Goal: Task Accomplishment & Management: Complete application form

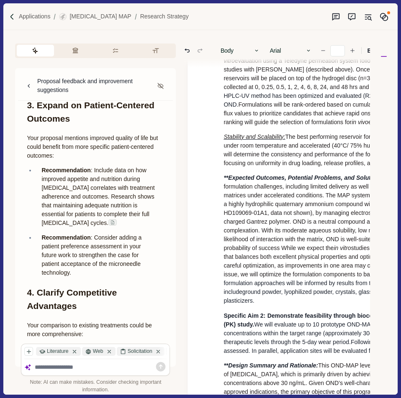
scroll to position [864, 0]
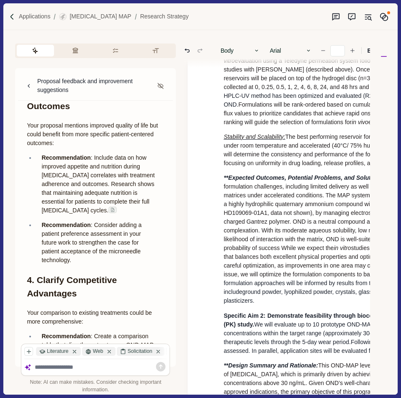
click at [112, 215] on p "Recommendation : Include data on how improved appetite and nutrition during [ME…" at bounding box center [99, 185] width 117 height 62
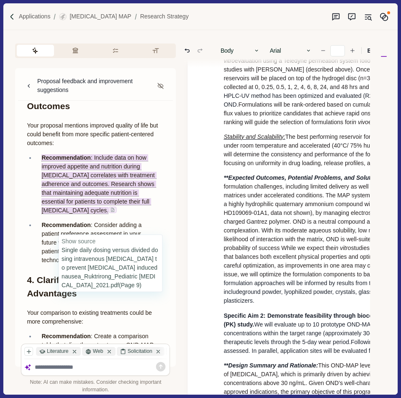
click at [112, 213] on span at bounding box center [112, 210] width 8 height 7
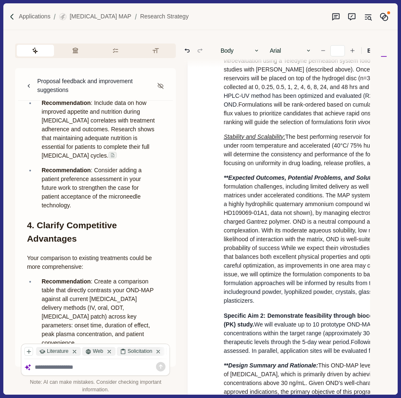
scroll to position [906, 0]
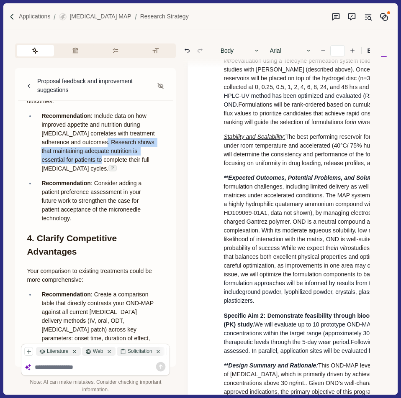
drag, startPoint x: 110, startPoint y: 161, endPoint x: 108, endPoint y: 181, distance: 19.8
click at [108, 172] on span ": Include data on how improved appetite and nutrition during [MEDICAL_DATA] cor…" at bounding box center [98, 142] width 115 height 59
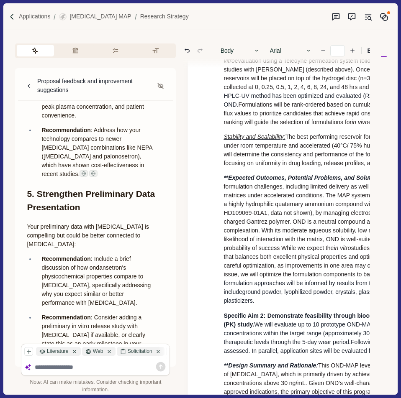
scroll to position [1241, 0]
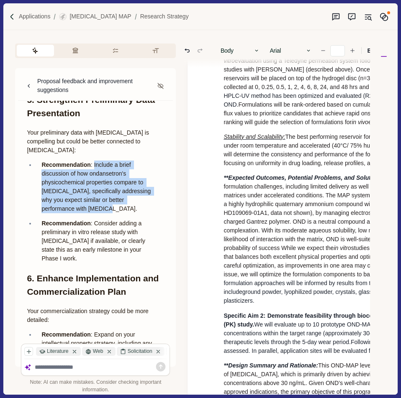
drag, startPoint x: 92, startPoint y: 208, endPoint x: 93, endPoint y: 166, distance: 42.7
click at [93, 166] on p "Recommendation : Include a brief discussion of how ondansetron's physicochemica…" at bounding box center [99, 187] width 117 height 53
copy p "Include a brief discussion of how ondansetron's physicochemical properties comp…"
click at [76, 363] on div at bounding box center [101, 367] width 132 height 10
click at [85, 371] on div at bounding box center [101, 367] width 132 height 10
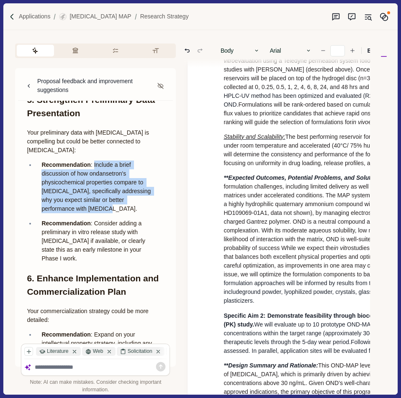
click at [85, 369] on textarea at bounding box center [101, 367] width 132 height 7
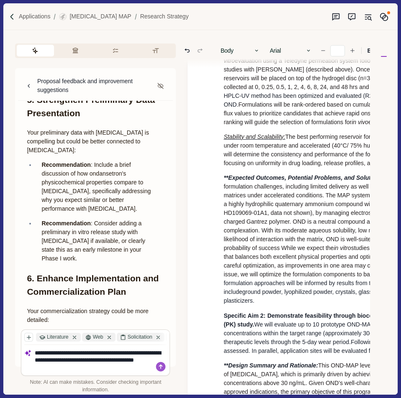
type textarea "**********"
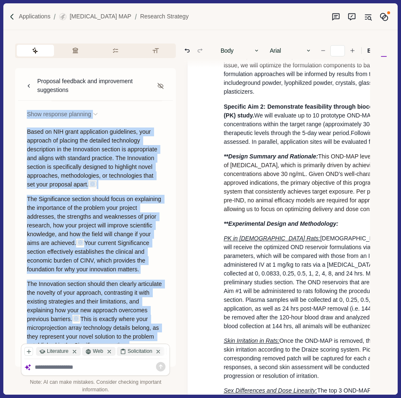
scroll to position [2307, 0]
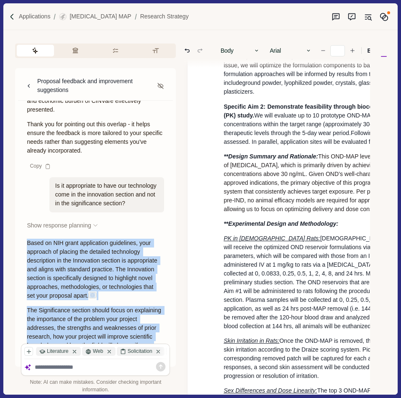
drag, startPoint x: 44, startPoint y: 196, endPoint x: 26, endPoint y: 278, distance: 84.1
copy div "Based on NIH grant application guidelines, your approach of placing the detaile…"
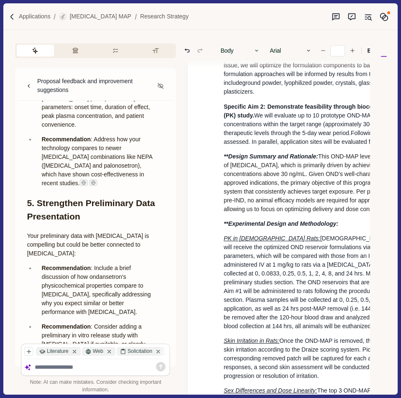
scroll to position [1177, 0]
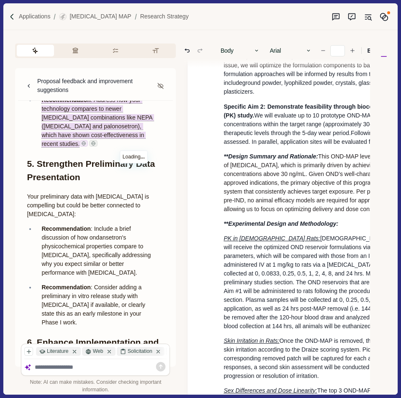
click at [86, 143] on img at bounding box center [83, 143] width 5 height 5
click at [96, 143] on img at bounding box center [93, 143] width 5 height 5
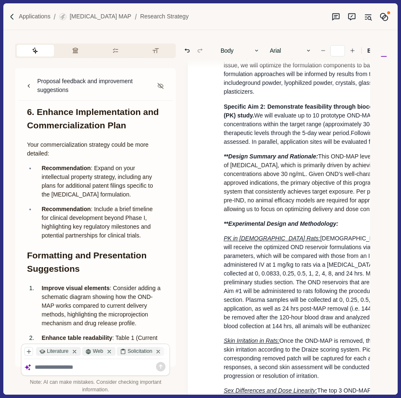
scroll to position [1428, 0]
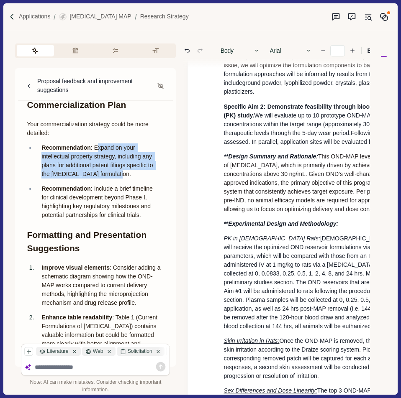
drag, startPoint x: 95, startPoint y: 149, endPoint x: 148, endPoint y: 178, distance: 60.7
click at [148, 178] on p "Recommendation : Expand on your intellectual property strategy, including any p…" at bounding box center [99, 161] width 117 height 35
copy p "xpand on your intellectual property strategy, including any plans for additiona…"
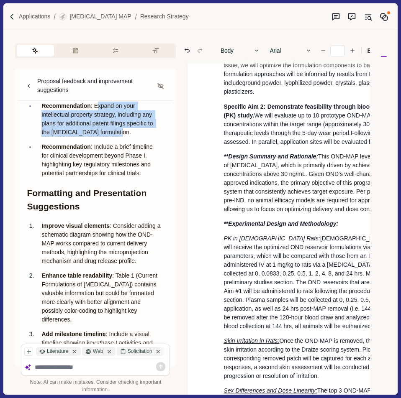
click at [92, 178] on p "Recommendation : Include a brief timeline for clinical development beyond Phase…" at bounding box center [99, 160] width 117 height 35
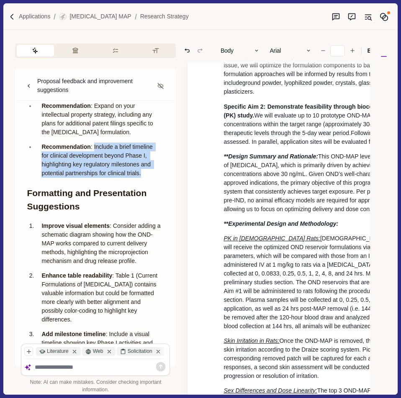
drag, startPoint x: 88, startPoint y: 183, endPoint x: 92, endPoint y: 149, distance: 33.8
click at [92, 149] on p "Recommendation : Include a brief timeline for clinical development beyond Phase…" at bounding box center [99, 160] width 117 height 35
copy p "Include a brief timeline for clinical development beyond Phase I, highlighting …"
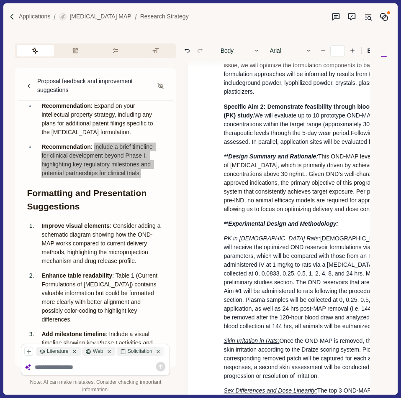
scroll to position [1511, 0]
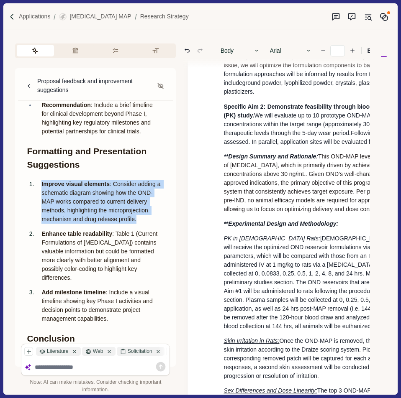
drag, startPoint x: 139, startPoint y: 230, endPoint x: 41, endPoint y: 192, distance: 104.9
click at [41, 192] on li "Improve visual elements : Consider adding a schematic diagram showing how the O…" at bounding box center [103, 202] width 134 height 44
click at [44, 187] on strong "Improve visual elements" at bounding box center [75, 184] width 68 height 7
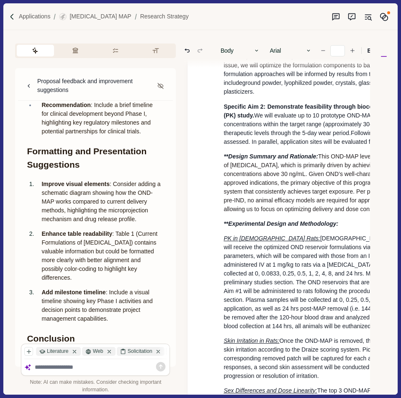
scroll to position [1553, 0]
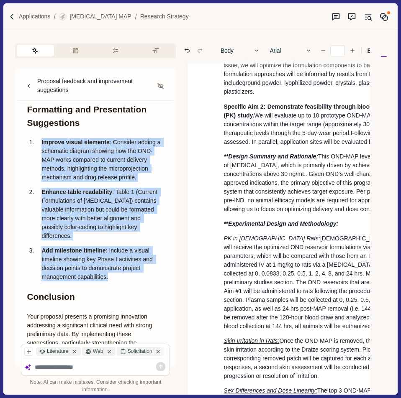
drag, startPoint x: 115, startPoint y: 287, endPoint x: 34, endPoint y: 145, distance: 163.4
copy ol "Improve visual elements : Consider adding a schematic diagram showing how the O…"
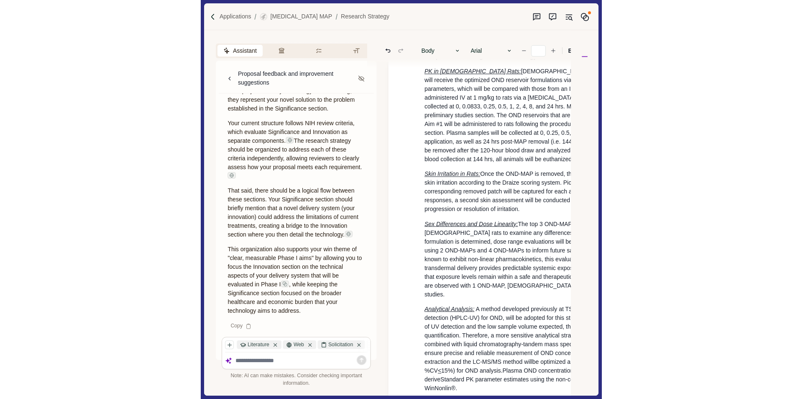
scroll to position [2192, 0]
